Goal: Transaction & Acquisition: Book appointment/travel/reservation

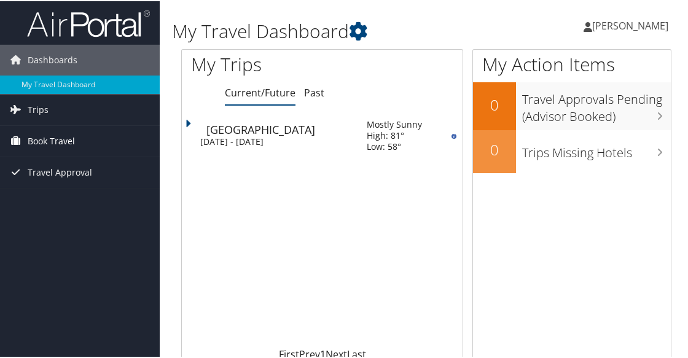
click at [58, 138] on span "Book Travel" at bounding box center [51, 140] width 47 height 31
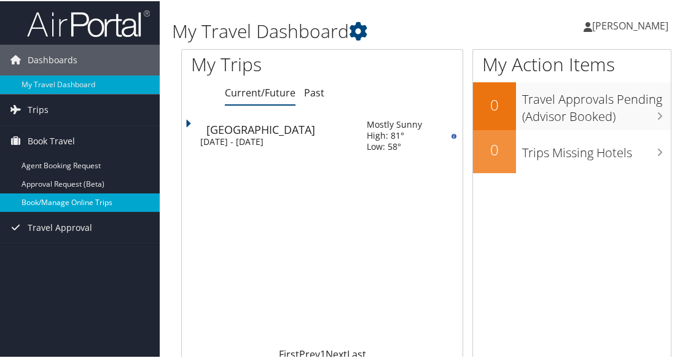
click at [52, 197] on link "Book/Manage Online Trips" at bounding box center [80, 201] width 160 height 18
